Goal: Information Seeking & Learning: Learn about a topic

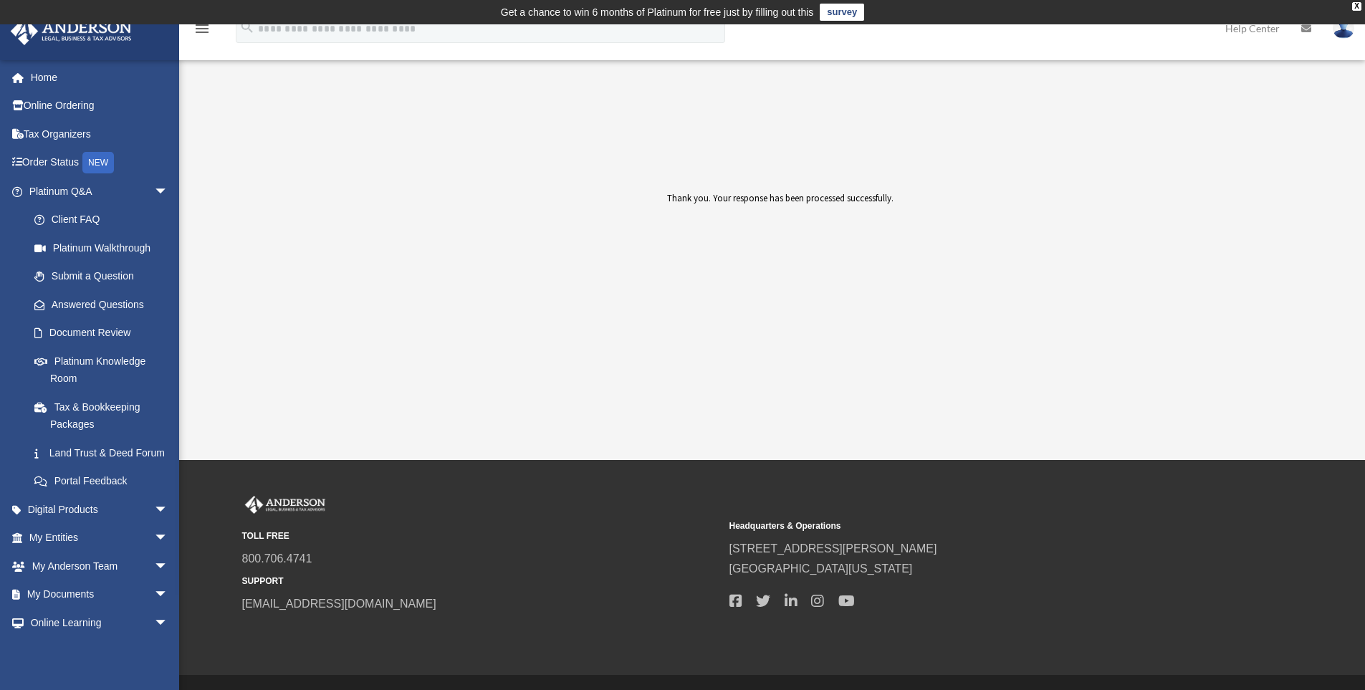
click at [351, 393] on div "Document Review date_range Published on Last updated [DATE] [DATE] by [PERSON_N…" at bounding box center [770, 255] width 1093 height 302
